Goal: Information Seeking & Learning: Learn about a topic

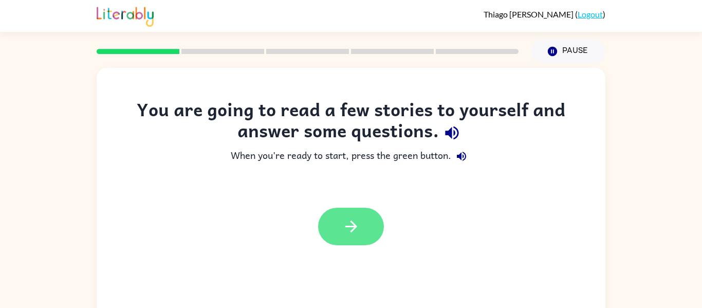
click at [362, 237] on button "button" at bounding box center [351, 226] width 66 height 37
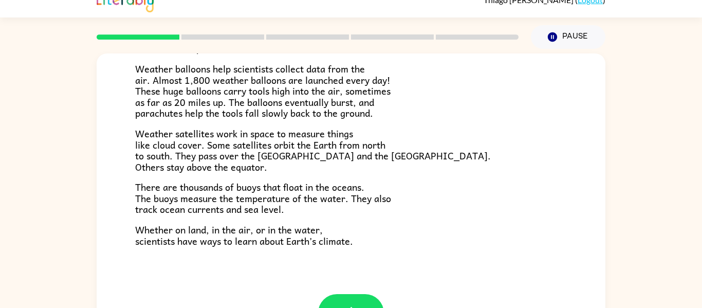
scroll to position [53, 0]
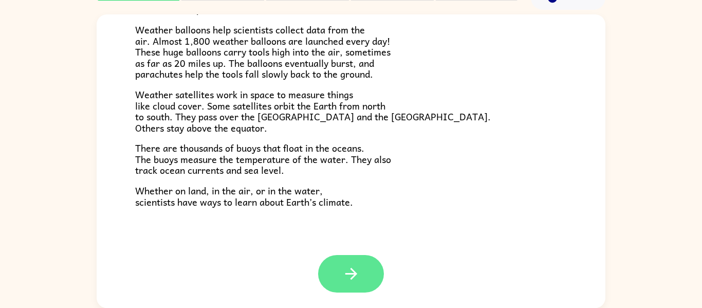
click at [371, 265] on button "button" at bounding box center [351, 273] width 66 height 37
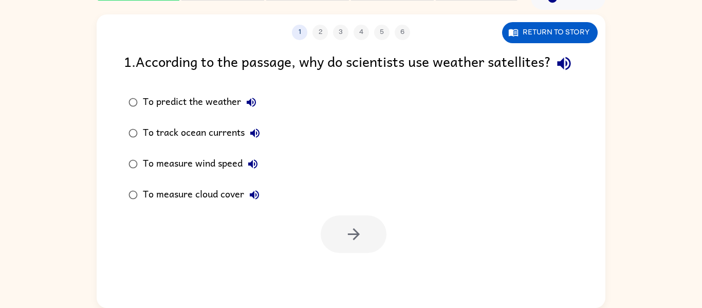
scroll to position [0, 0]
click at [143, 112] on div "To predict the weather" at bounding box center [202, 102] width 119 height 21
click at [363, 238] on button "button" at bounding box center [354, 233] width 66 height 37
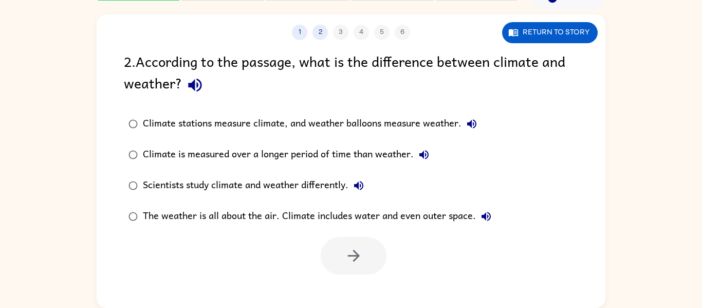
click at [327, 124] on div "Climate stations measure climate, and weather balloons measure weather." at bounding box center [312, 124] width 339 height 21
click at [365, 257] on button "button" at bounding box center [354, 255] width 66 height 37
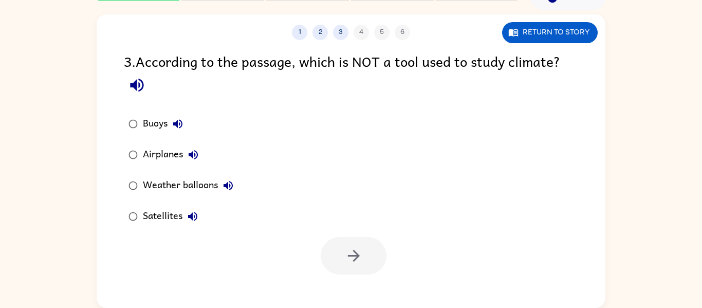
click at [148, 154] on div "Airplanes" at bounding box center [173, 154] width 61 height 21
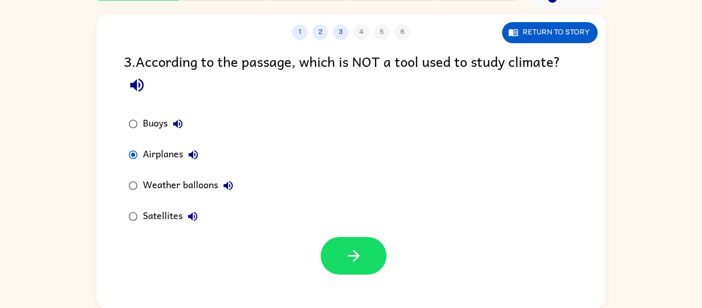
click at [328, 239] on div at bounding box center [354, 255] width 66 height 37
click at [347, 255] on icon "button" at bounding box center [354, 256] width 18 height 18
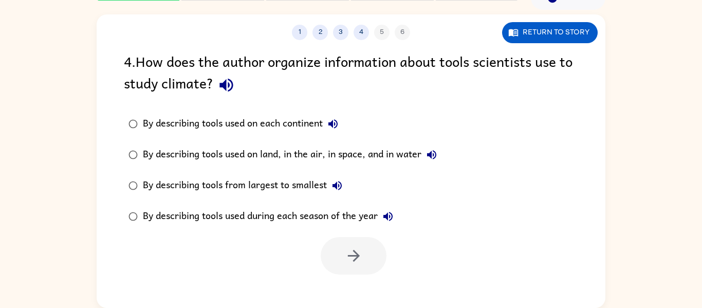
click at [296, 152] on div "By describing tools used on land, in the air, in space, and in water" at bounding box center [292, 154] width 299 height 21
click at [366, 254] on button "button" at bounding box center [354, 255] width 66 height 37
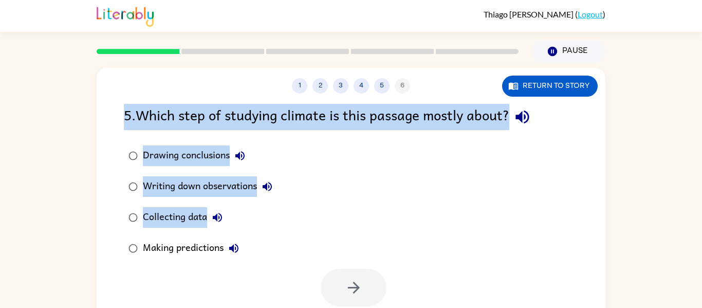
scroll to position [53, 0]
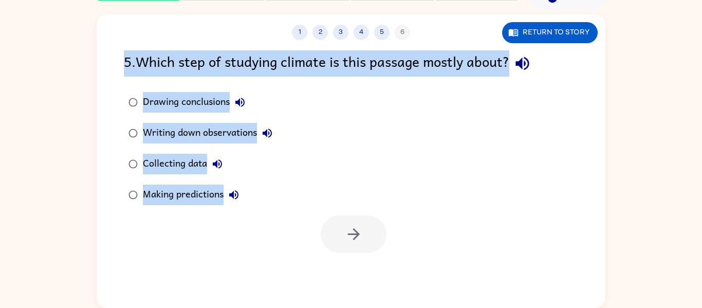
drag, startPoint x: 649, startPoint y: 35, endPoint x: 676, endPoint y: 293, distance: 259.8
click at [676, 293] on div "1 2 3 4 5 6 Return to story 5 . Which step of studying climate is this passage …" at bounding box center [351, 159] width 702 height 298
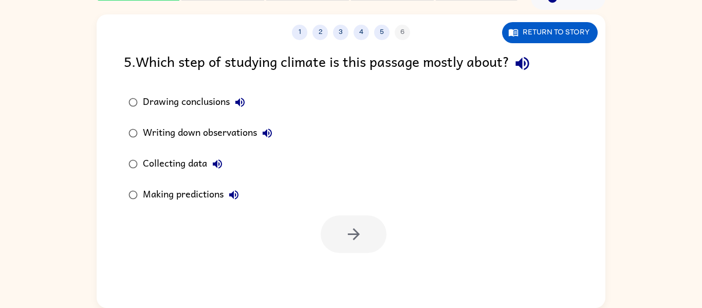
click at [589, 214] on div at bounding box center [351, 231] width 509 height 43
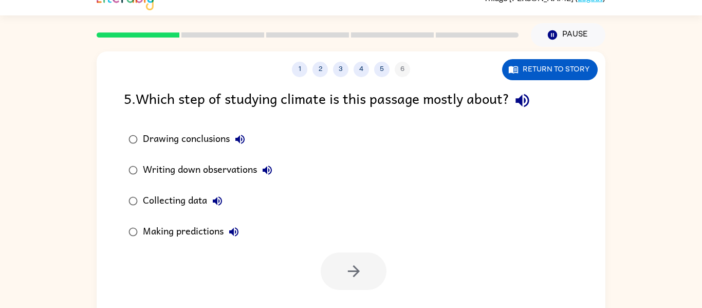
scroll to position [17, 0]
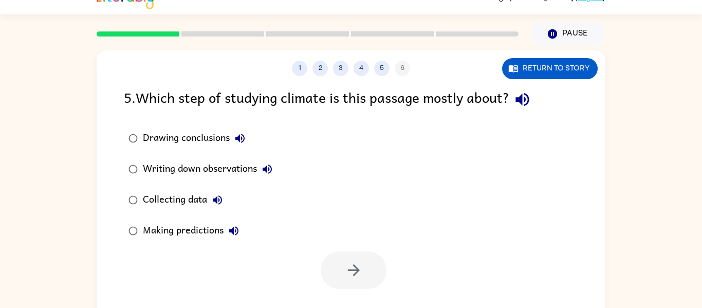
click at [184, 140] on div "Drawing conclusions" at bounding box center [196, 138] width 107 height 21
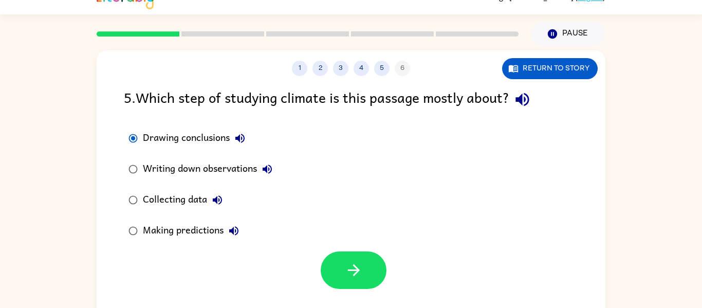
click at [203, 159] on div "Writing down observations" at bounding box center [210, 169] width 135 height 21
click at [249, 169] on div "Writing down observations" at bounding box center [210, 169] width 135 height 21
click at [421, 201] on div "Drawing conclusions Writing down observations Collecting data Making predictions" at bounding box center [364, 184] width 481 height 123
click at [174, 194] on div "Collecting data" at bounding box center [185, 200] width 85 height 21
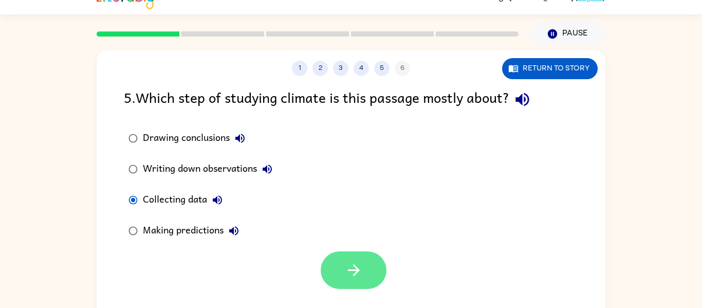
click at [333, 275] on button "button" at bounding box center [354, 269] width 66 height 37
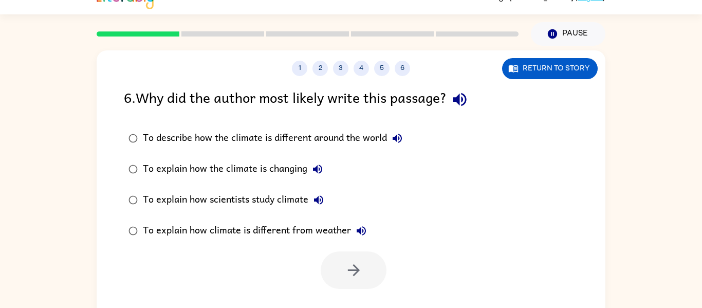
click at [276, 202] on div "To explain how scientists study climate" at bounding box center [236, 200] width 186 height 21
click at [361, 256] on button "button" at bounding box center [354, 269] width 66 height 37
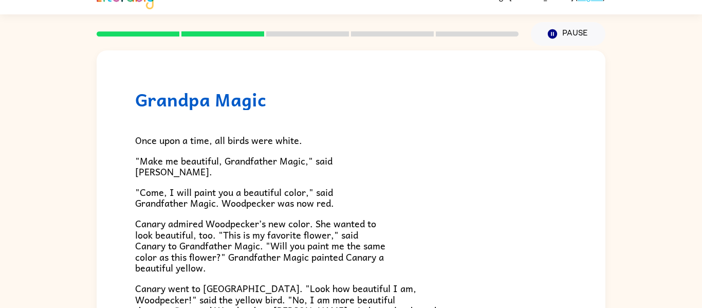
scroll to position [0, 0]
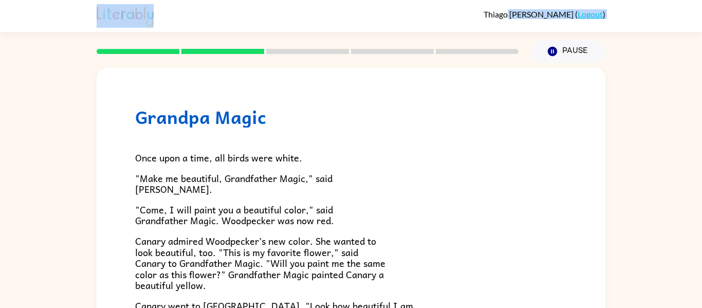
drag, startPoint x: 511, startPoint y: 15, endPoint x: 393, endPoint y: 39, distance: 120.1
click at [393, 39] on div "[PERSON_NAME] [PERSON_NAME] ( Logout ) Pause Pause Grandpa Magic Once upon a ti…" at bounding box center [351, 180] width 702 height 361
click at [393, 39] on div at bounding box center [307, 51] width 434 height 36
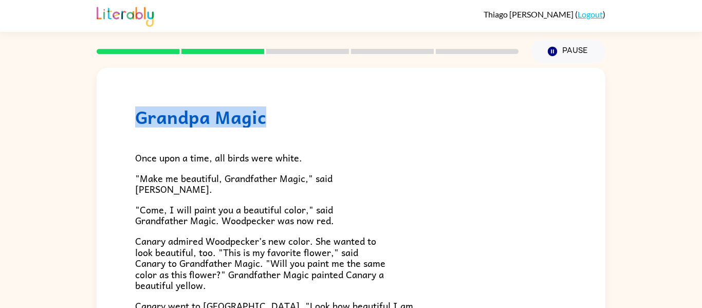
drag, startPoint x: 218, startPoint y: 50, endPoint x: 392, endPoint y: 116, distance: 186.8
click at [392, 116] on div "[PERSON_NAME] [PERSON_NAME] ( Logout ) Pause Pause Grandpa Magic Once upon a ti…" at bounding box center [351, 180] width 702 height 361
click at [392, 116] on h1 "Grandpa Magic" at bounding box center [351, 116] width 432 height 21
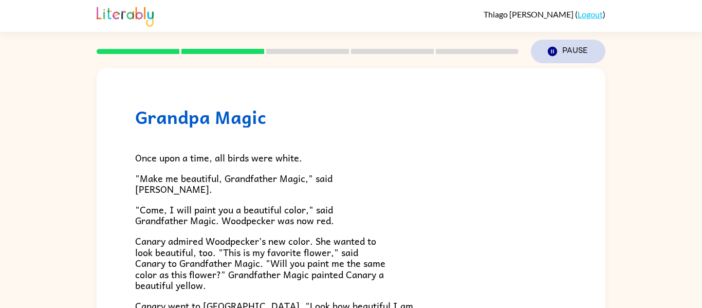
click at [591, 40] on button "Pause Pause" at bounding box center [568, 52] width 74 height 24
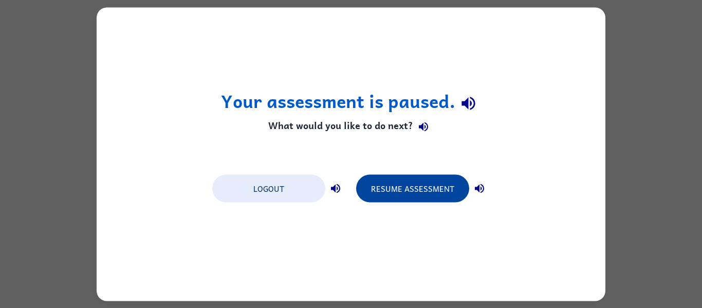
click at [422, 194] on button "Resume Assessment" at bounding box center [412, 188] width 113 height 28
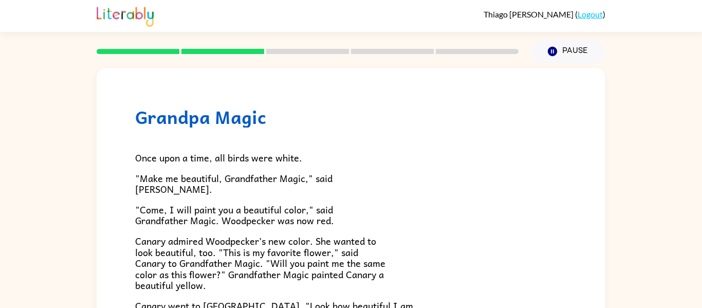
click at [656, 20] on div "Thiago Tobar Mosqueira ( Logout )" at bounding box center [351, 16] width 702 height 32
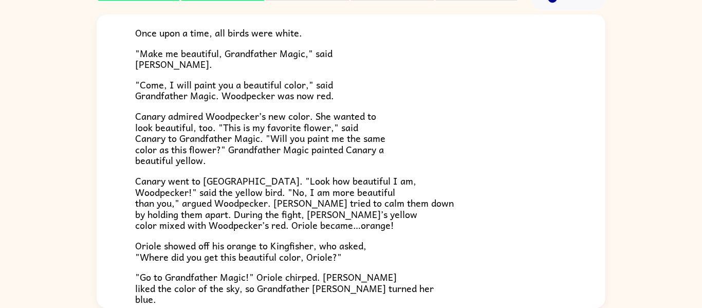
scroll to position [72, 0]
click at [374, 187] on span "Canary went to [GEOGRAPHIC_DATA]. "Look how beautiful I am, Woodpecker!" said t…" at bounding box center [294, 202] width 318 height 59
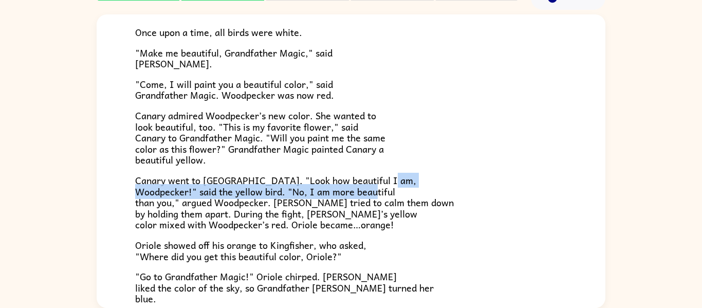
click at [374, 187] on span "Canary went to [GEOGRAPHIC_DATA]. "Look how beautiful I am, Woodpecker!" said t…" at bounding box center [294, 202] width 318 height 59
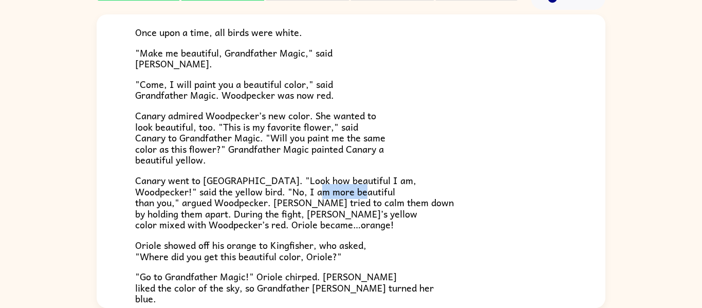
click at [374, 187] on span "Canary went to [GEOGRAPHIC_DATA]. "Look how beautiful I am, Woodpecker!" said t…" at bounding box center [294, 202] width 318 height 59
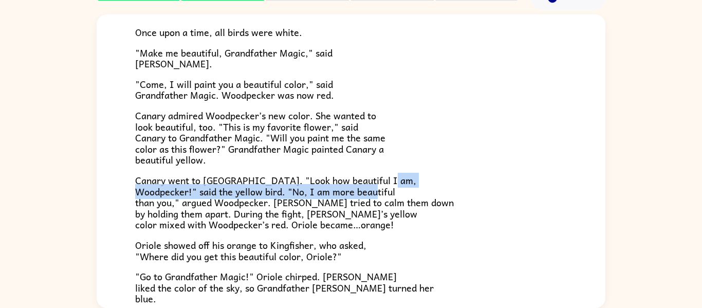
click at [374, 187] on span "Canary went to [GEOGRAPHIC_DATA]. "Look how beautiful I am, Woodpecker!" said t…" at bounding box center [294, 202] width 318 height 59
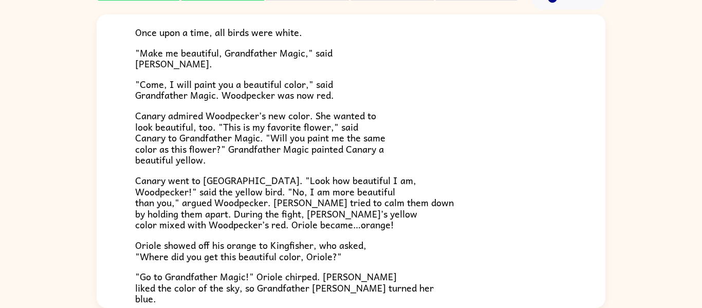
click at [374, 187] on span "Canary went to [GEOGRAPHIC_DATA]. "Look how beautiful I am, Woodpecker!" said t…" at bounding box center [294, 202] width 318 height 59
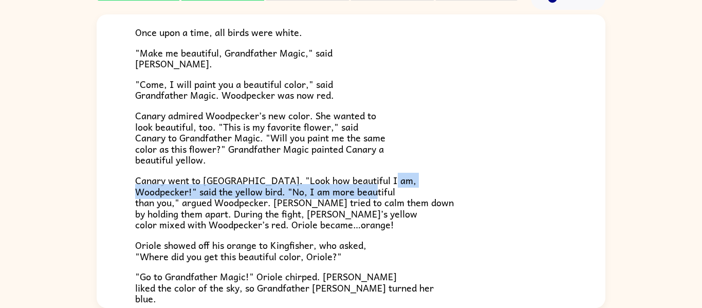
click at [374, 187] on span "Canary went to [GEOGRAPHIC_DATA]. "Look how beautiful I am, Woodpecker!" said t…" at bounding box center [294, 202] width 318 height 59
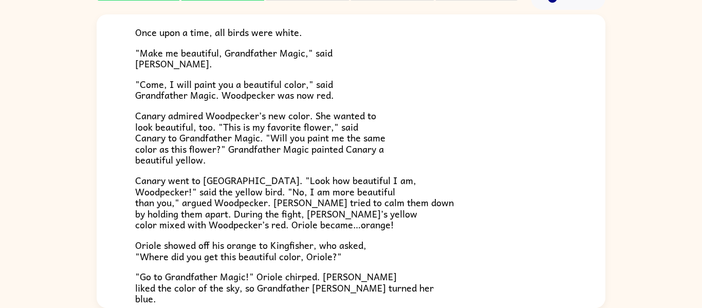
click at [374, 187] on span "Canary went to [GEOGRAPHIC_DATA]. "Look how beautiful I am, Woodpecker!" said t…" at bounding box center [294, 202] width 318 height 59
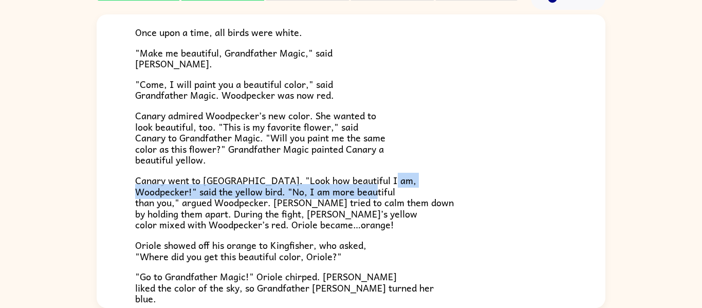
click at [374, 187] on span "Canary went to [GEOGRAPHIC_DATA]. "Look how beautiful I am, Woodpecker!" said t…" at bounding box center [294, 202] width 318 height 59
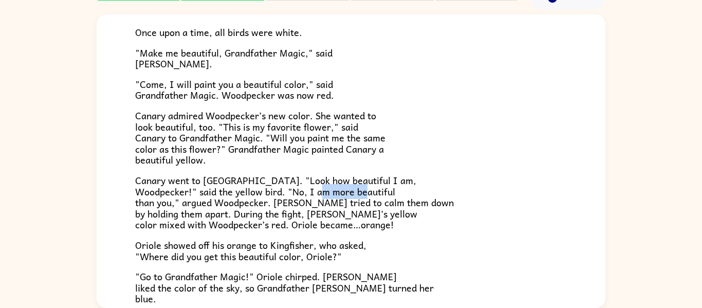
click at [374, 187] on span "Canary went to [GEOGRAPHIC_DATA]. "Look how beautiful I am, Woodpecker!" said t…" at bounding box center [294, 202] width 318 height 59
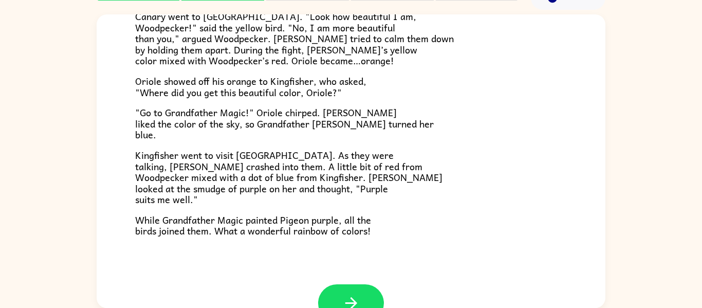
scroll to position [265, 0]
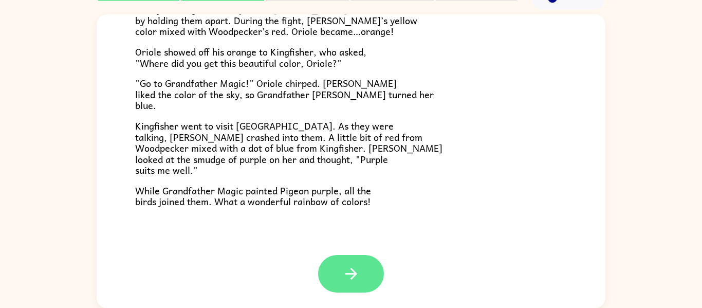
click at [374, 265] on button "button" at bounding box center [351, 273] width 66 height 37
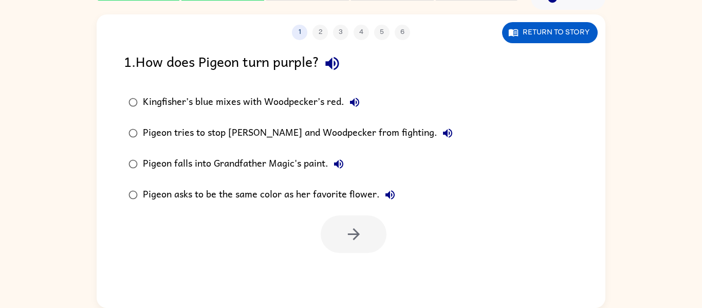
scroll to position [0, 0]
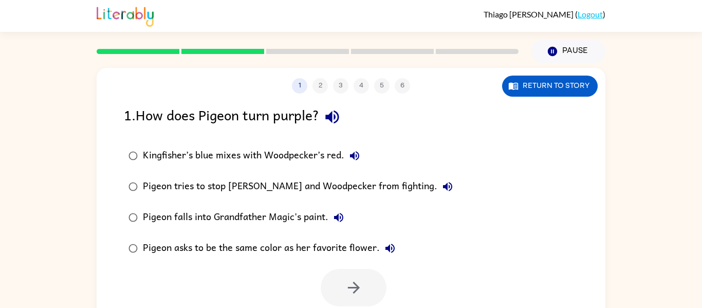
click at [298, 151] on div "Kingfisher’s blue mixes with Woodpecker’s red." at bounding box center [254, 155] width 222 height 21
click at [370, 283] on button "button" at bounding box center [354, 287] width 66 height 37
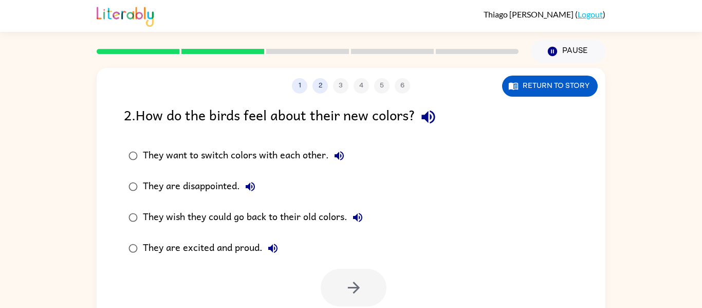
click at [462, 210] on div "They want to switch colors with each other. They are disappointed. They wish th…" at bounding box center [364, 201] width 481 height 123
click at [198, 277] on div at bounding box center [351, 285] width 509 height 43
click at [239, 254] on div "They are excited and proud." at bounding box center [213, 248] width 140 height 21
click at [338, 280] on button "button" at bounding box center [354, 287] width 66 height 37
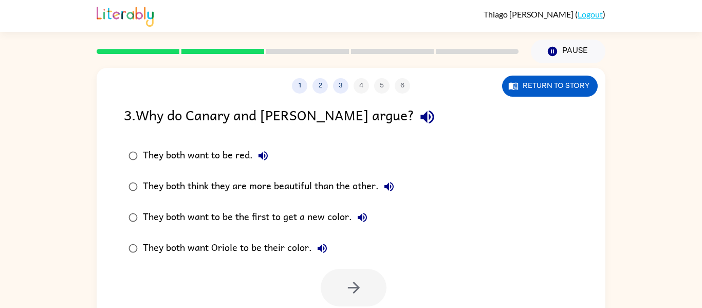
click at [392, 183] on icon "button" at bounding box center [388, 186] width 9 height 9
click at [361, 181] on div "They both think they are more beautiful than the other." at bounding box center [271, 186] width 256 height 21
click at [354, 278] on button "button" at bounding box center [354, 287] width 66 height 37
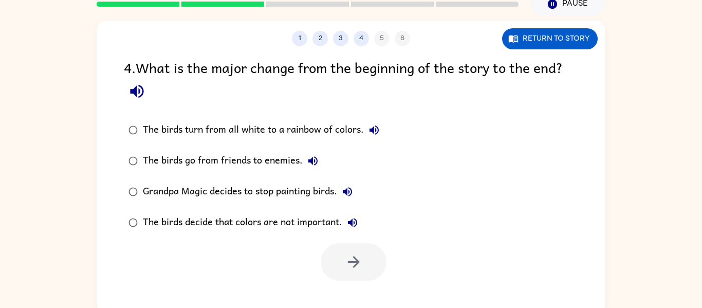
scroll to position [53, 0]
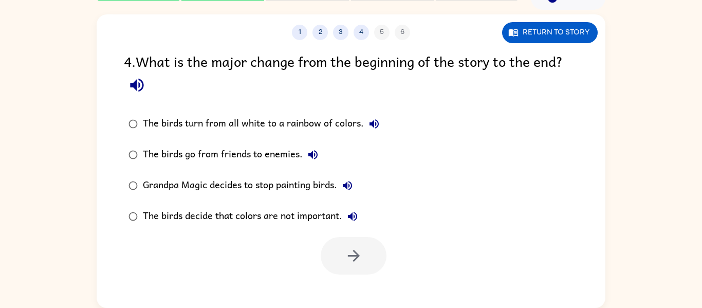
click at [344, 126] on div "The birds turn from all white to a rainbow of colors." at bounding box center [263, 124] width 241 height 21
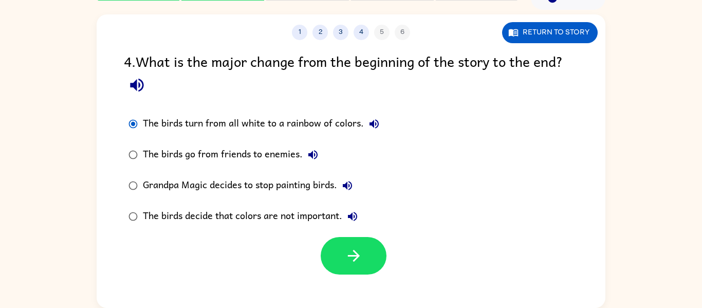
click at [287, 159] on div "The birds go from friends to enemies." at bounding box center [233, 154] width 180 height 21
click at [379, 272] on div at bounding box center [354, 255] width 66 height 37
click at [362, 257] on icon "button" at bounding box center [354, 256] width 18 height 18
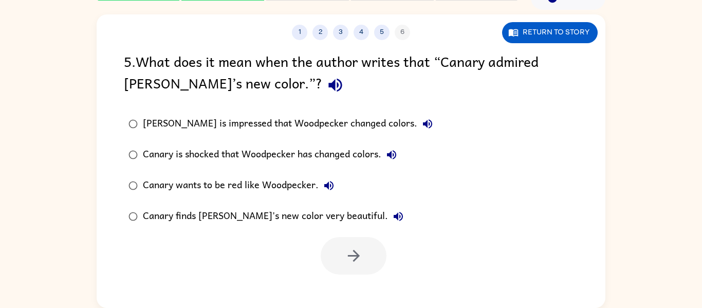
click at [357, 218] on div "Canary finds Woodpecker's new color very beautiful." at bounding box center [276, 216] width 266 height 21
click at [370, 256] on button "button" at bounding box center [354, 255] width 66 height 37
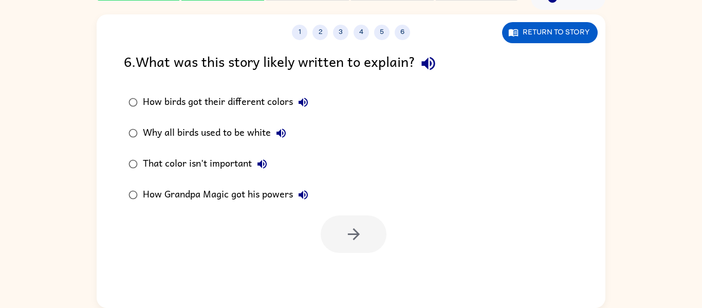
click at [370, 256] on div "1 2 3 4 5 6 Return to story 6 . What was this story likely written to explain? …" at bounding box center [351, 160] width 509 height 293
click at [252, 128] on div "Why all birds used to be white" at bounding box center [217, 133] width 148 height 21
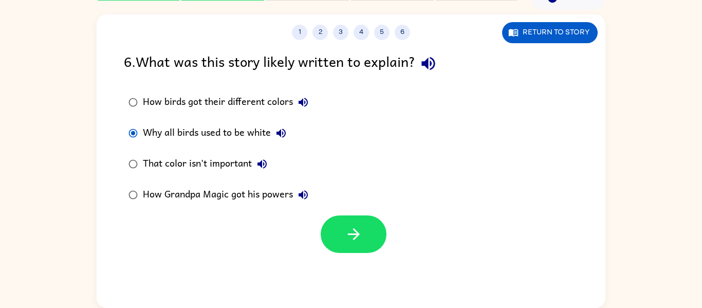
click at [254, 104] on div "How birds got their different colors" at bounding box center [228, 102] width 171 height 21
click at [327, 230] on button "button" at bounding box center [354, 233] width 66 height 37
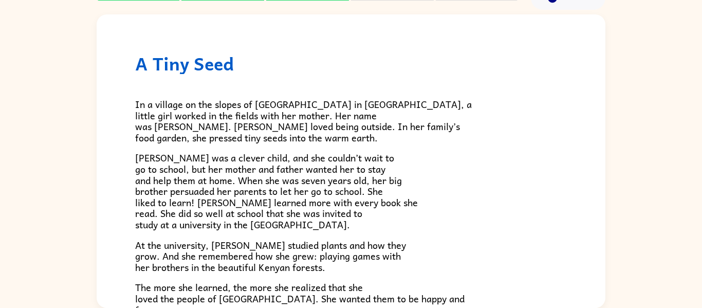
click at [327, 230] on span "Wangari was a clever child, and she couldn’t wait to go to school, but her moth…" at bounding box center [276, 191] width 283 height 82
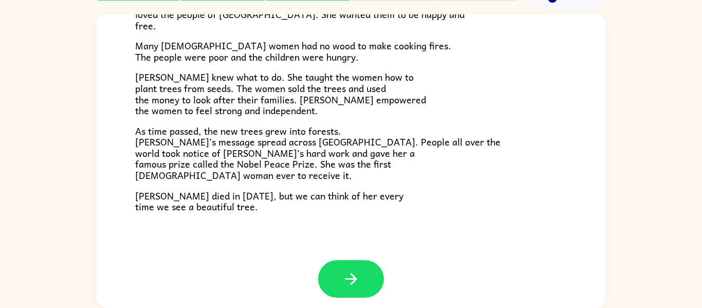
scroll to position [289, 0]
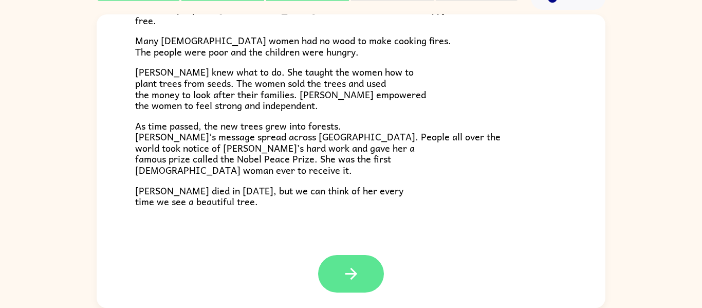
click at [362, 275] on button "button" at bounding box center [351, 273] width 66 height 37
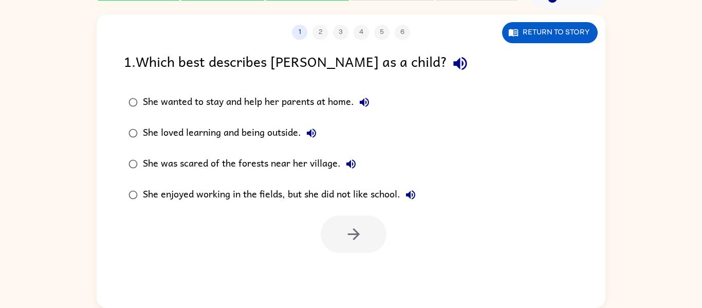
scroll to position [0, 0]
click at [255, 129] on div "She loved learning and being outside." at bounding box center [232, 133] width 179 height 21
click at [342, 238] on button "button" at bounding box center [354, 233] width 66 height 37
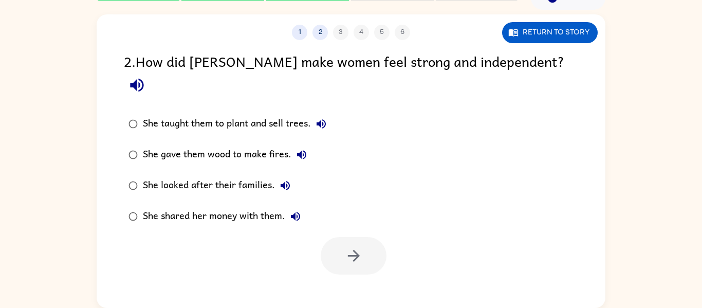
click at [224, 114] on div "She taught them to plant and sell trees." at bounding box center [237, 124] width 189 height 21
click at [361, 247] on icon "button" at bounding box center [354, 256] width 18 height 18
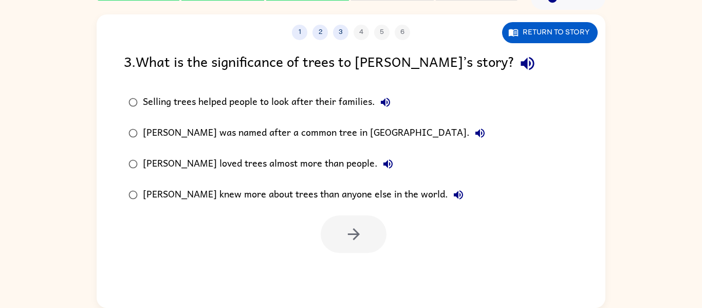
click at [553, 91] on div "Selling trees helped people to look after their families. Wangari was named aft…" at bounding box center [364, 148] width 481 height 123
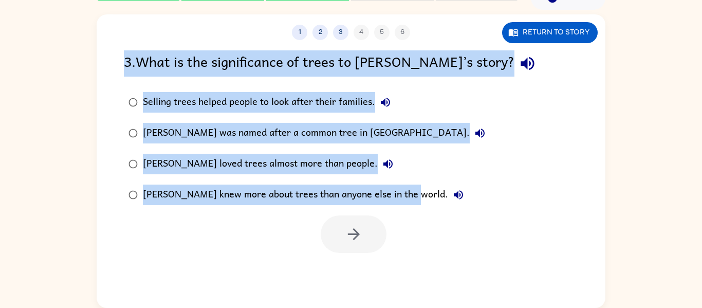
drag, startPoint x: 478, startPoint y: 221, endPoint x: 216, endPoint y: 24, distance: 327.9
click at [216, 24] on div "1 2 3 4 5 6 Return to story 3 . What is the significance of trees to Wangari’s …" at bounding box center [351, 160] width 509 height 293
copy div "3 . What is the significance of trees to Wangari’s story? Selling trees helped …"
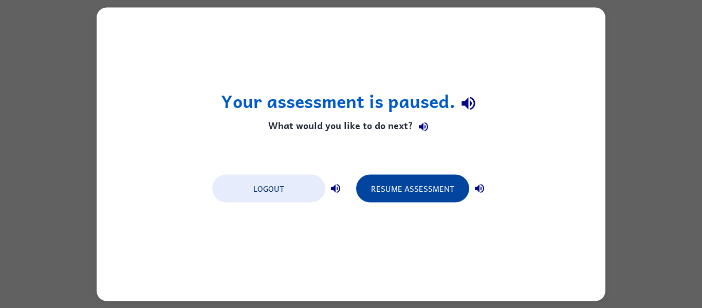
click at [426, 189] on button "Resume Assessment" at bounding box center [412, 188] width 113 height 28
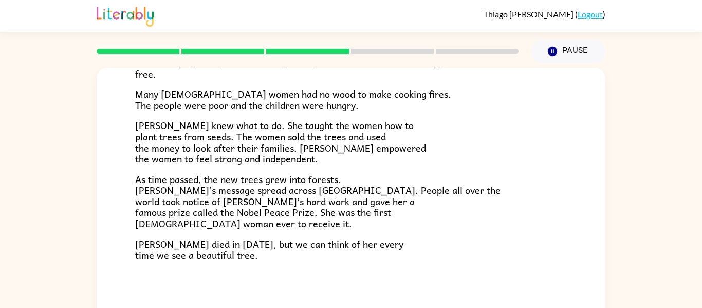
scroll to position [53, 0]
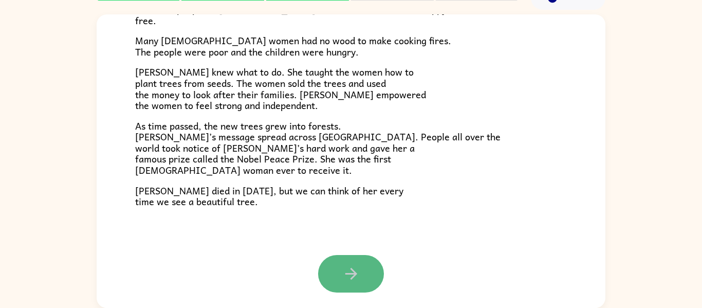
click at [347, 278] on icon "button" at bounding box center [351, 274] width 18 height 18
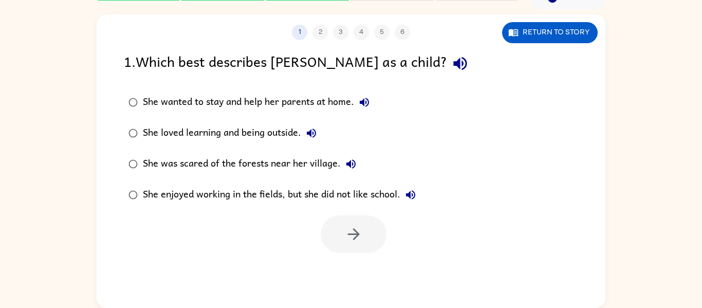
click at [249, 135] on div "She loved learning and being outside." at bounding box center [232, 133] width 179 height 21
click at [345, 252] on button "button" at bounding box center [354, 233] width 66 height 37
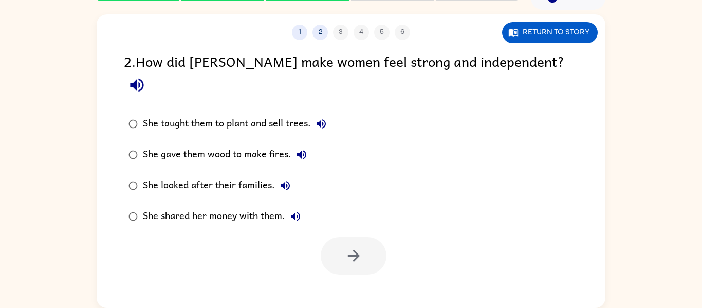
click at [240, 114] on div "She taught them to plant and sell trees." at bounding box center [237, 124] width 189 height 21
click at [349, 247] on icon "button" at bounding box center [354, 256] width 18 height 18
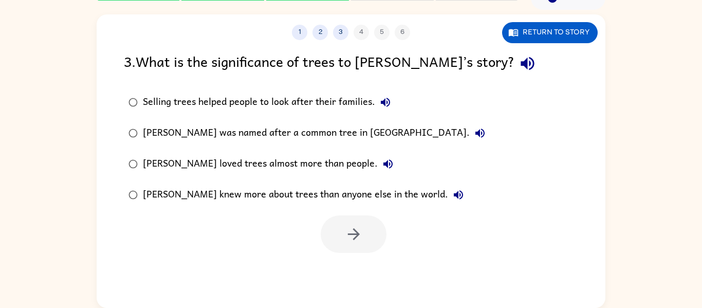
click at [294, 161] on div "Wangari loved trees almost more than people." at bounding box center [270, 164] width 255 height 21
click at [349, 234] on icon "button" at bounding box center [353, 234] width 12 height 12
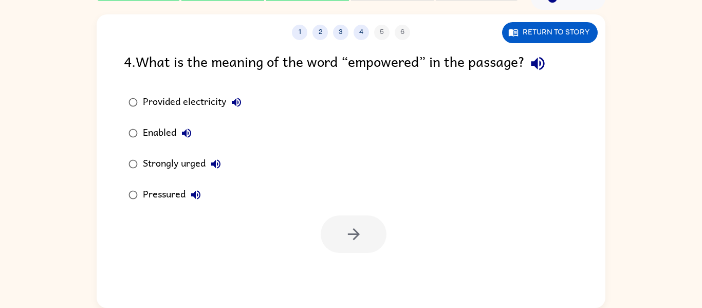
click at [167, 174] on div "Strongly urged" at bounding box center [184, 164] width 83 height 21
click at [335, 226] on button "button" at bounding box center [354, 233] width 66 height 37
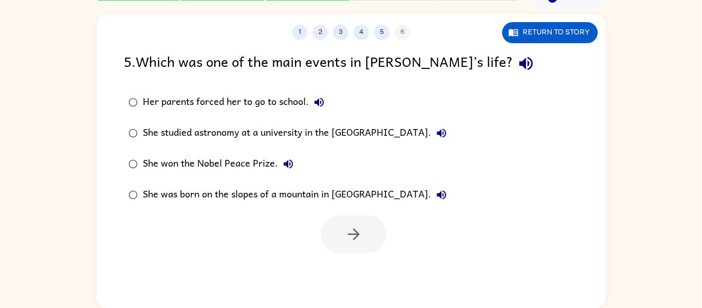
click at [241, 110] on div "Her parents forced her to go to school." at bounding box center [236, 102] width 186 height 21
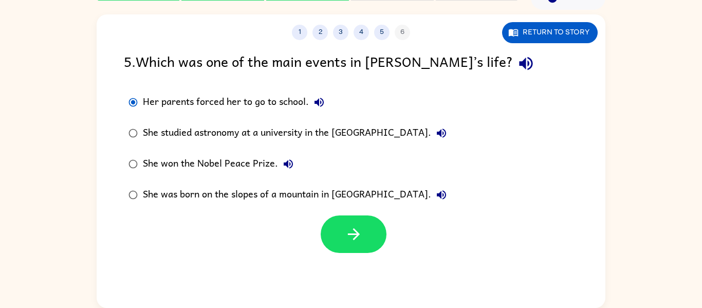
click at [277, 144] on label "She studied astronomy at a university in the United States of America." at bounding box center [287, 133] width 339 height 31
click at [244, 159] on div "She won the Nobel Peace Prize." at bounding box center [221, 164] width 156 height 21
click at [340, 232] on button "button" at bounding box center [354, 233] width 66 height 37
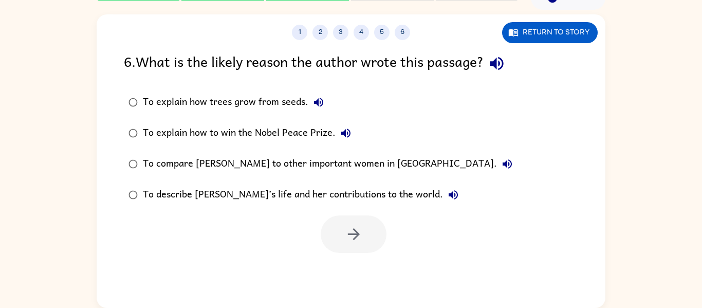
click at [369, 197] on div "To describe Wangari’s life and her contributions to the world." at bounding box center [303, 194] width 321 height 21
click at [365, 227] on button "button" at bounding box center [354, 233] width 66 height 37
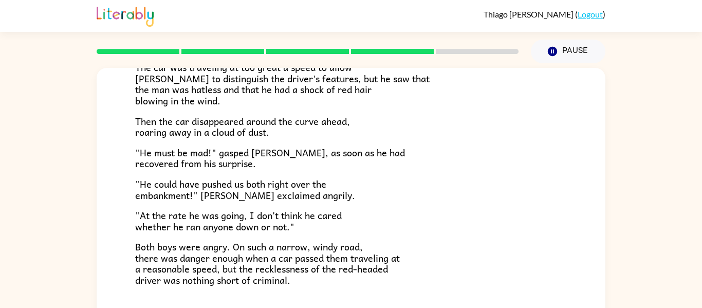
scroll to position [285, 0]
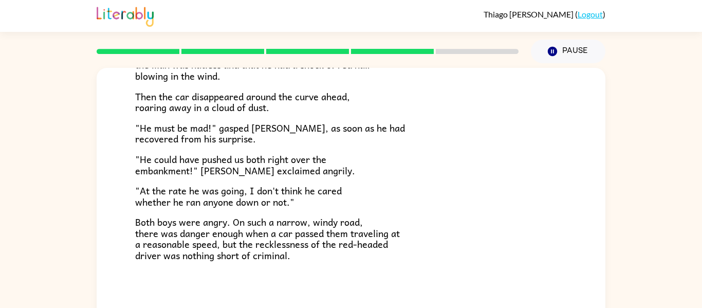
click at [365, 227] on span "Both boys were angry. On such a narrow, windy road, there was danger enough whe…" at bounding box center [267, 238] width 265 height 48
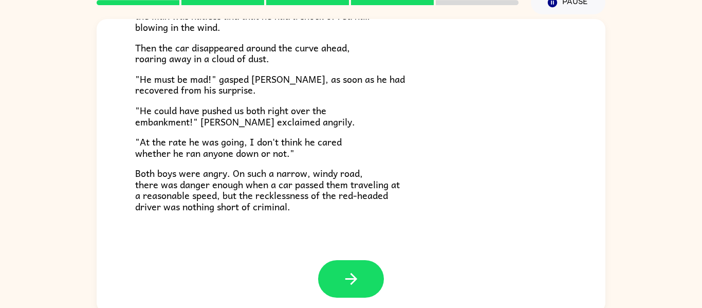
scroll to position [53, 0]
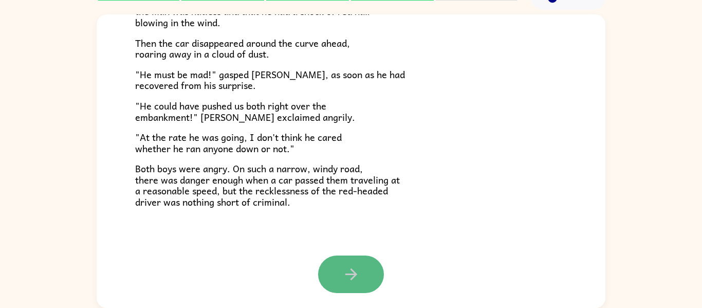
click at [368, 266] on button "button" at bounding box center [351, 273] width 66 height 37
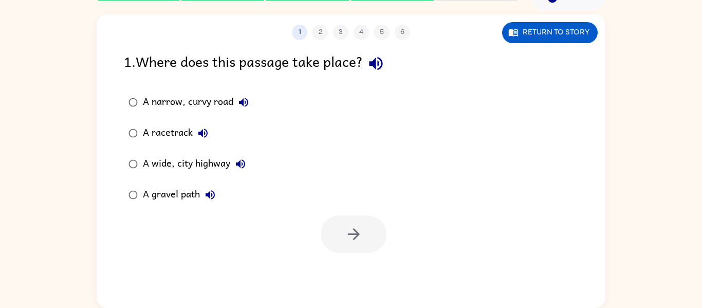
click at [368, 222] on div at bounding box center [354, 233] width 66 height 37
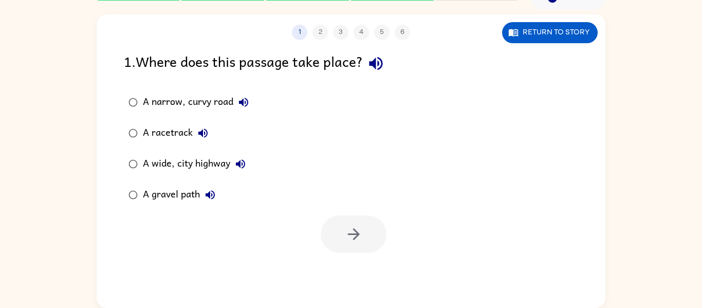
click at [368, 222] on div at bounding box center [354, 233] width 66 height 37
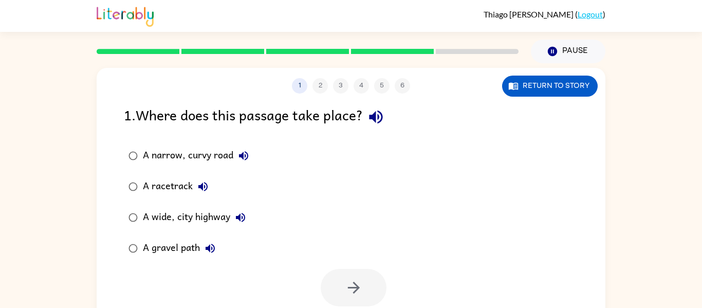
click at [172, 157] on div "A narrow, curvy road" at bounding box center [198, 155] width 111 height 21
click at [154, 246] on div "A gravel path" at bounding box center [182, 248] width 78 height 21
click at [349, 293] on icon "button" at bounding box center [354, 287] width 18 height 18
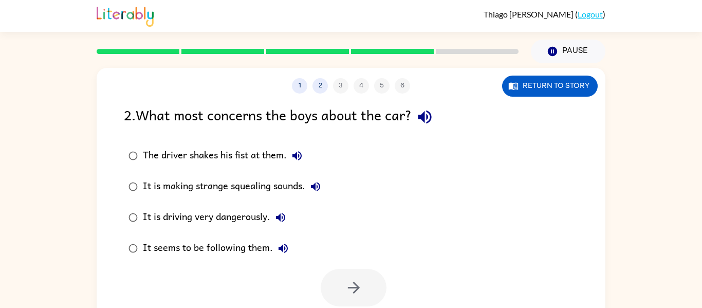
click at [205, 222] on div "It is driving very dangerously." at bounding box center [217, 217] width 148 height 21
click at [358, 290] on icon "button" at bounding box center [354, 287] width 18 height 18
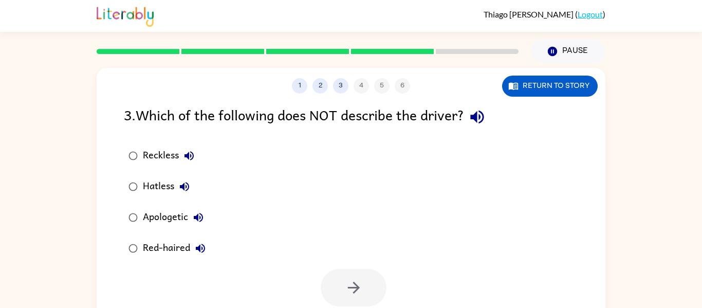
click at [178, 221] on div "Apologetic" at bounding box center [176, 217] width 66 height 21
click at [353, 291] on icon "button" at bounding box center [353, 288] width 12 height 12
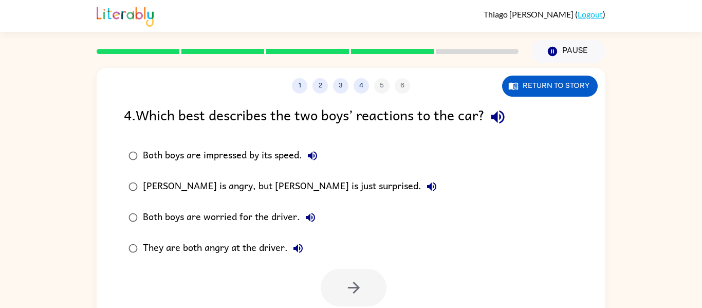
click at [278, 185] on div "Frank is angry, but Joe is just surprised." at bounding box center [292, 186] width 299 height 21
click at [353, 289] on icon "button" at bounding box center [354, 287] width 18 height 18
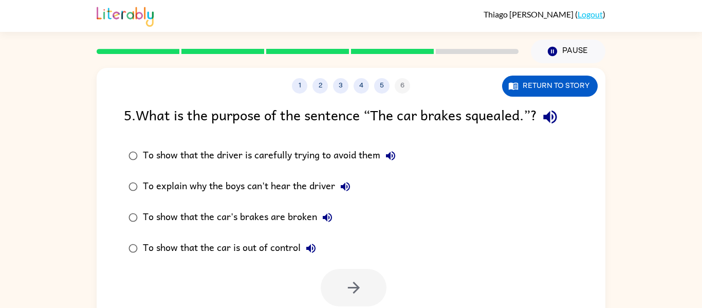
click at [276, 219] on div "To show that the car's brakes are broken" at bounding box center [240, 217] width 195 height 21
click at [241, 159] on div "To show that the driver is carefully trying to avoid them" at bounding box center [272, 155] width 258 height 21
click at [353, 279] on icon "button" at bounding box center [354, 287] width 18 height 18
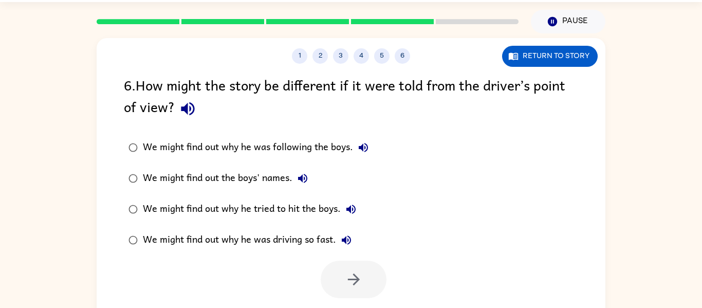
scroll to position [30, 0]
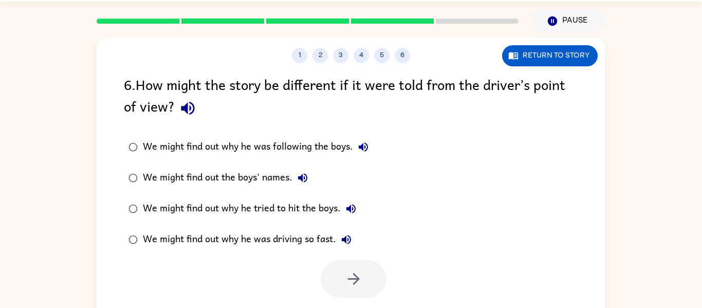
click at [320, 243] on div "We might find out why he was driving so fast." at bounding box center [250, 239] width 214 height 21
click at [336, 252] on label "We might find out why he was driving so fast." at bounding box center [248, 239] width 260 height 31
click at [351, 265] on button "button" at bounding box center [354, 278] width 66 height 37
